Goal: Task Accomplishment & Management: Manage account settings

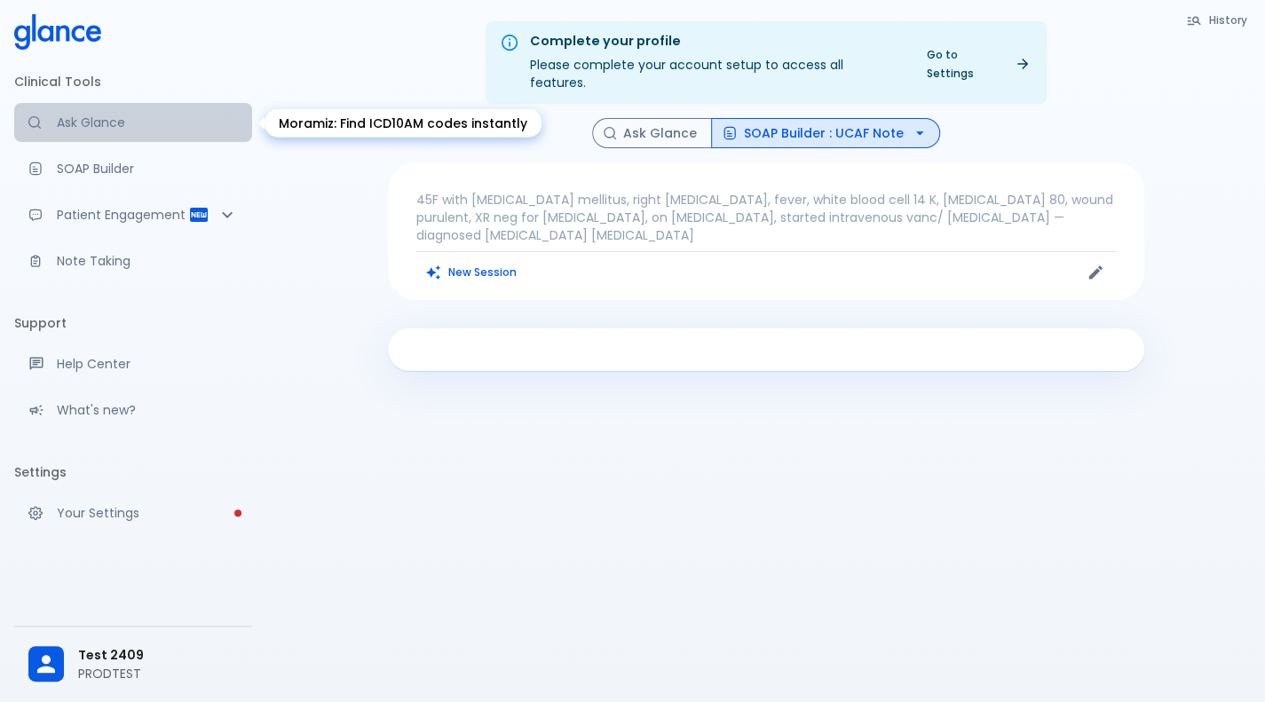
click at [119, 123] on p "Ask Glance" at bounding box center [147, 123] width 181 height 18
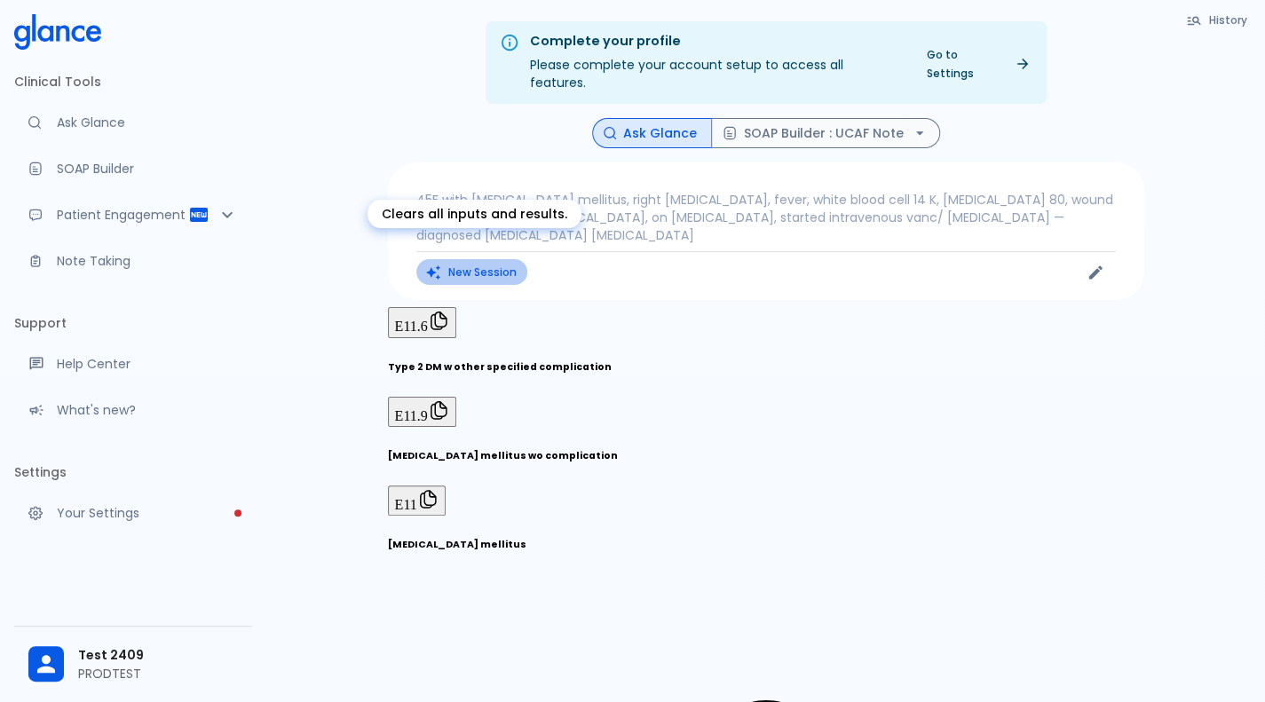
click at [506, 262] on button "New Session" at bounding box center [471, 272] width 111 height 26
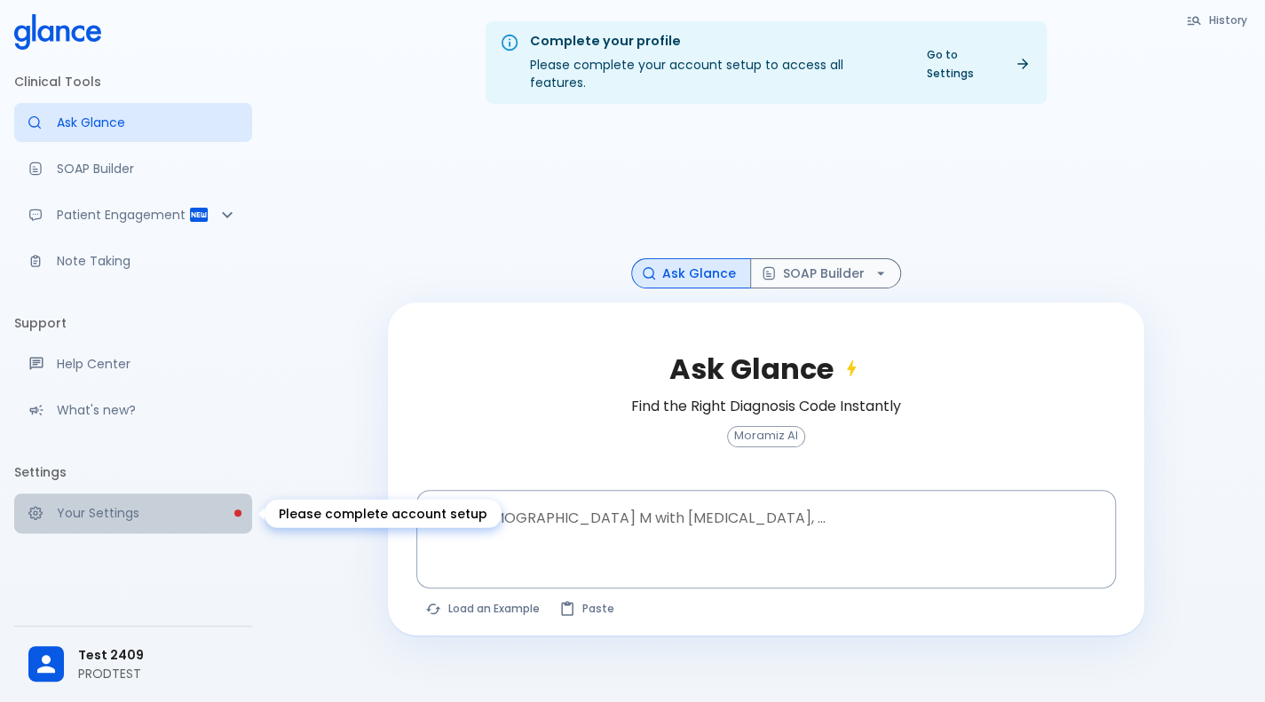
click at [154, 528] on link "Your Settings" at bounding box center [133, 513] width 238 height 39
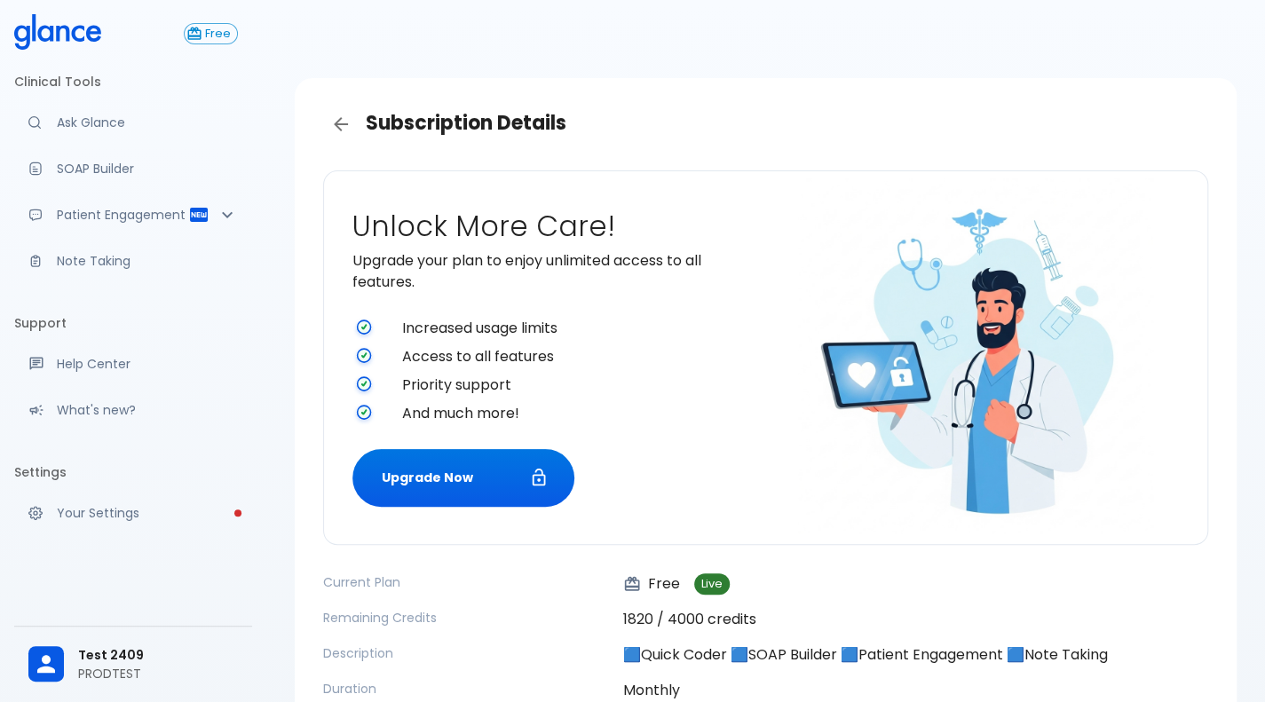
scroll to position [183, 0]
